Goal: Find specific page/section: Find specific page/section

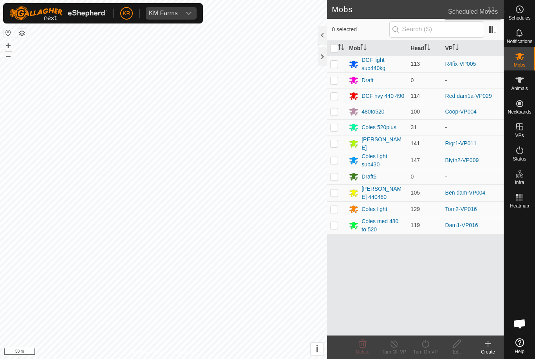
click at [523, 10] on circle at bounding box center [519, 9] width 7 height 7
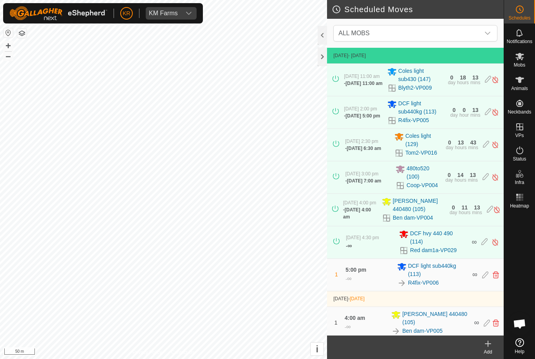
click at [461, 33] on span "ALL MOBS" at bounding box center [407, 33] width 145 height 16
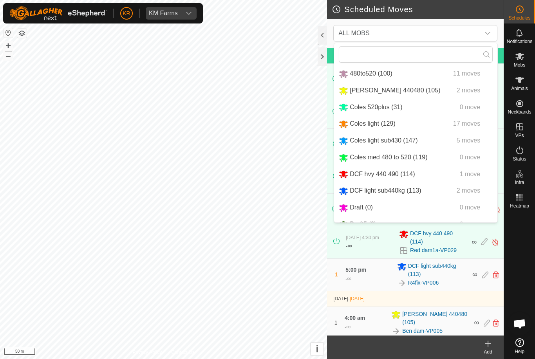
click at [458, 144] on span "5 moves" at bounding box center [469, 140] width 24 height 7
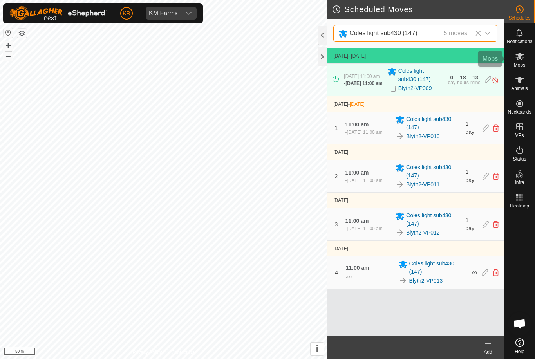
click at [520, 63] on span "Mobs" at bounding box center [519, 65] width 11 height 5
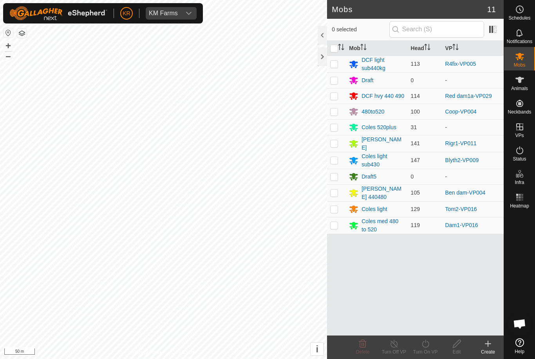
click at [484, 63] on td "R4fix-VP005" at bounding box center [473, 64] width 62 height 17
click at [522, 18] on span "Schedules" at bounding box center [520, 18] width 22 height 5
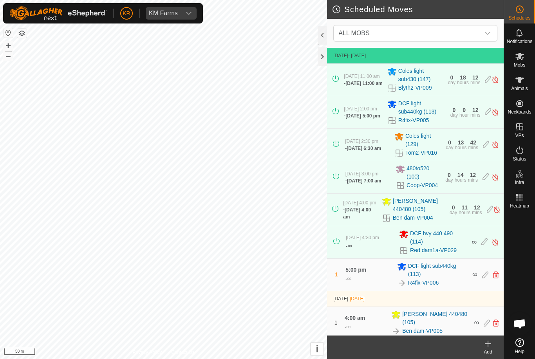
click at [478, 29] on span "ALL MOBS" at bounding box center [407, 33] width 145 height 16
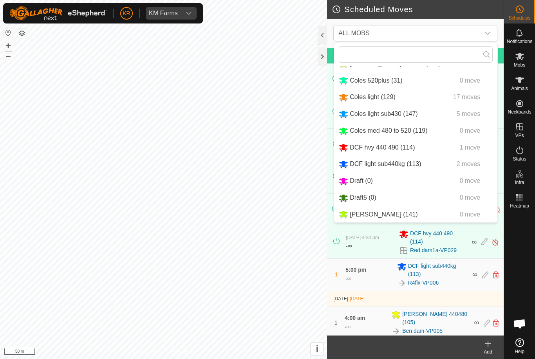
scroll to position [31, 0]
click at [467, 165] on span "2 moves" at bounding box center [469, 164] width 24 height 7
